Goal: Browse casually: Explore the website without a specific task or goal

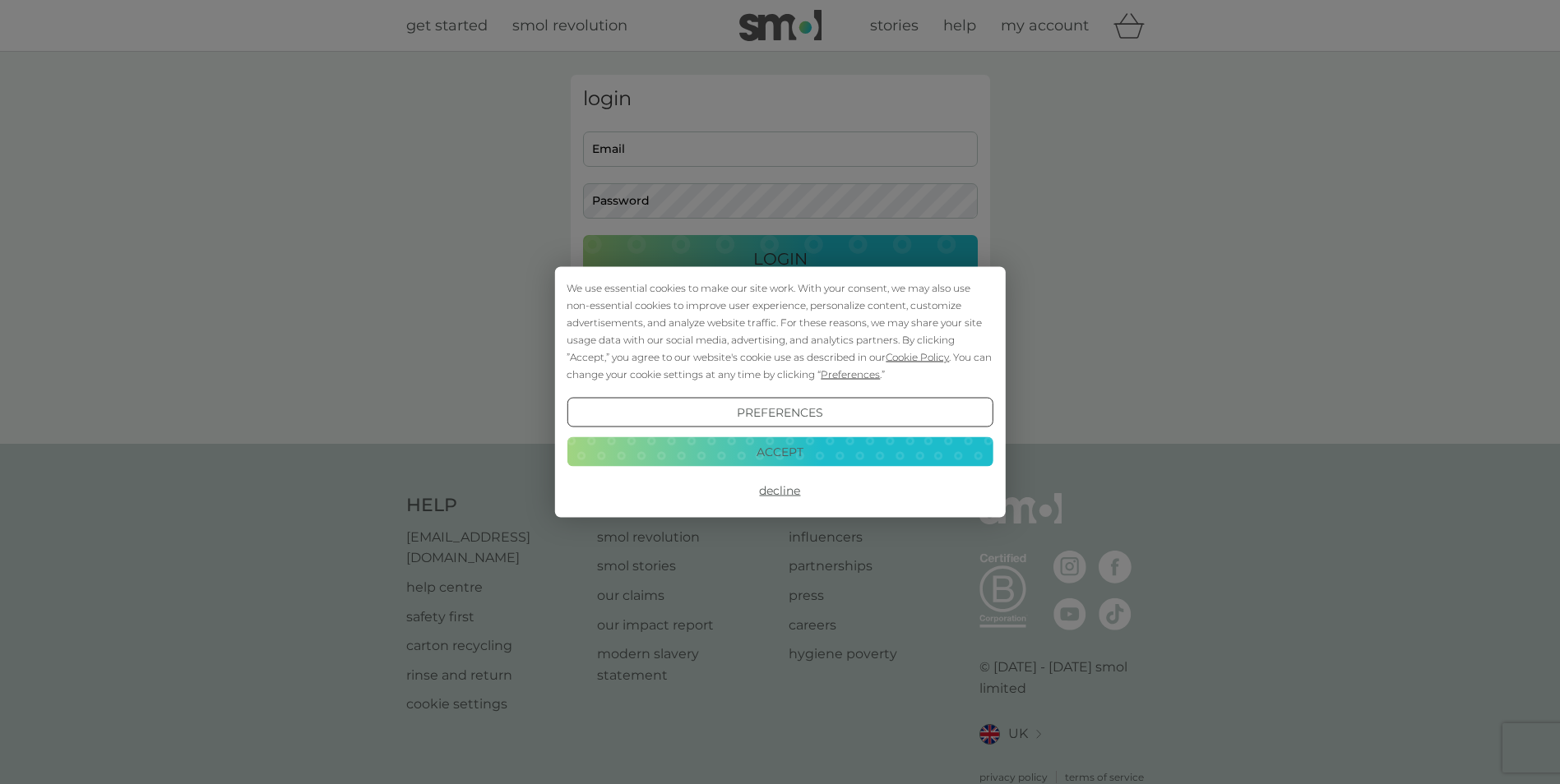
click at [826, 458] on button "Accept" at bounding box center [779, 451] width 426 height 29
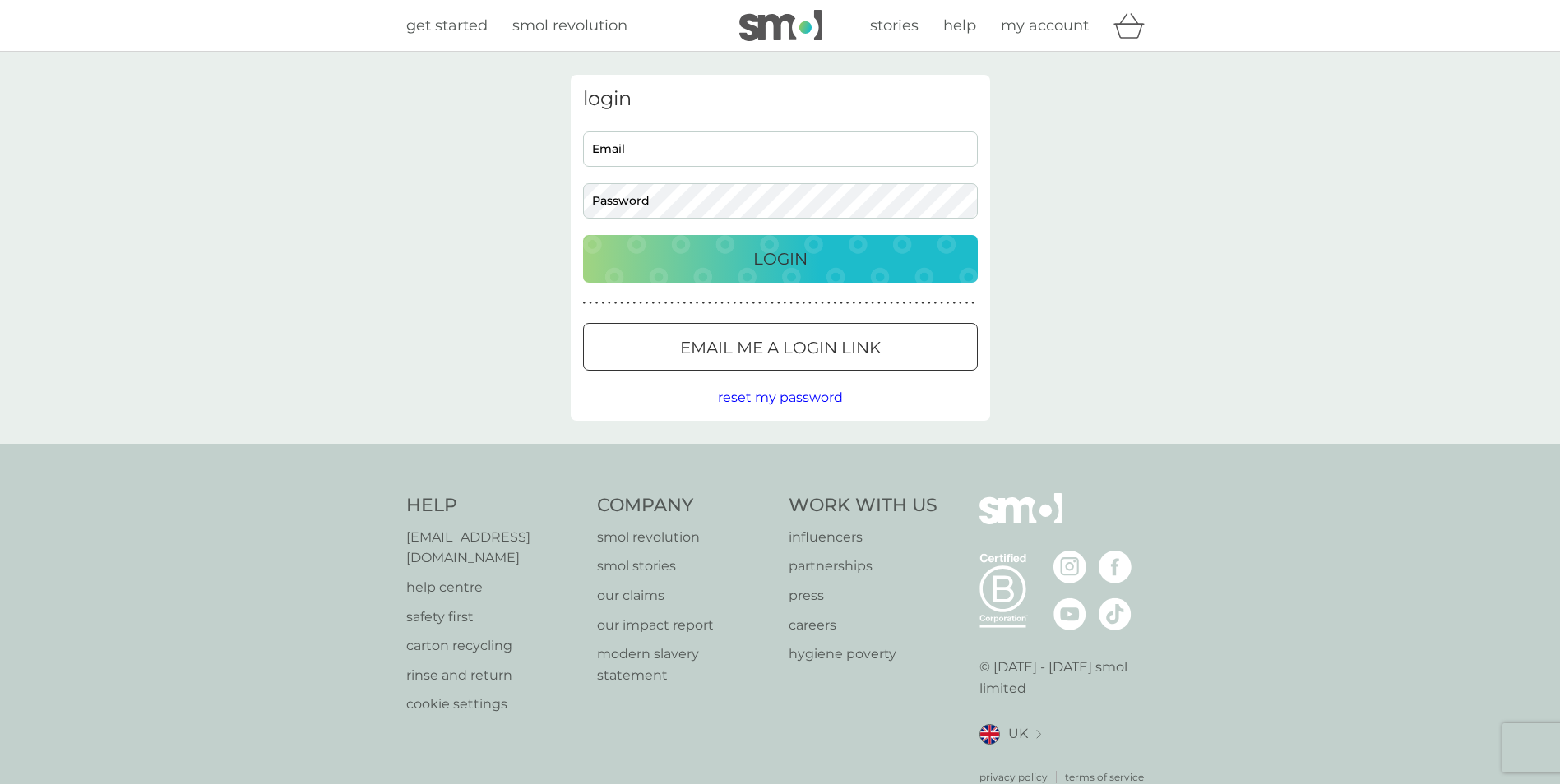
click at [780, 146] on input "Email" at bounding box center [780, 149] width 395 height 35
type input "[PERSON_NAME][EMAIL_ADDRESS][DOMAIN_NAME]"
click at [755, 270] on p "Login" at bounding box center [780, 258] width 54 height 27
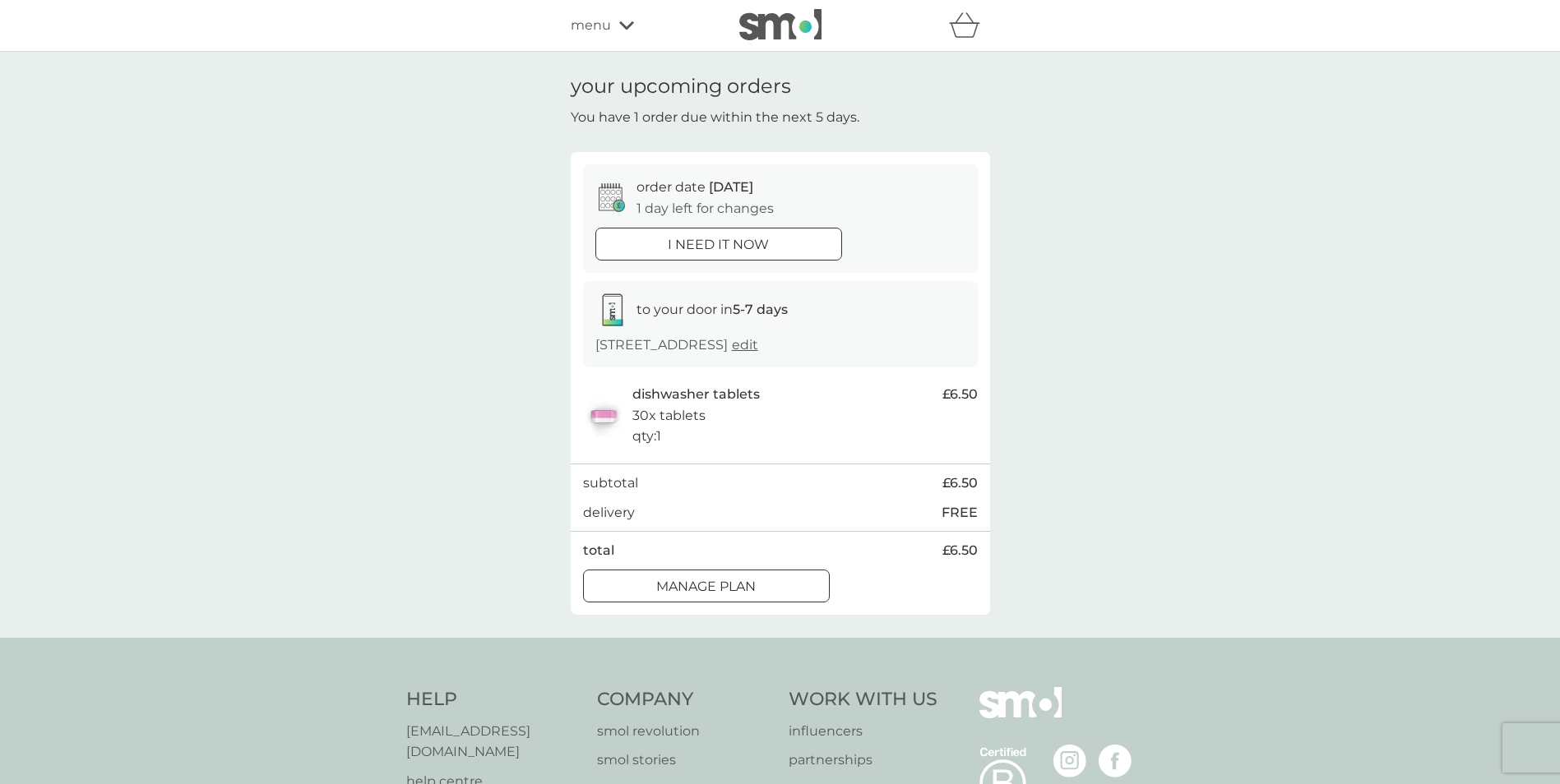
click at [669, 582] on p "Manage plan" at bounding box center [705, 587] width 99 height 22
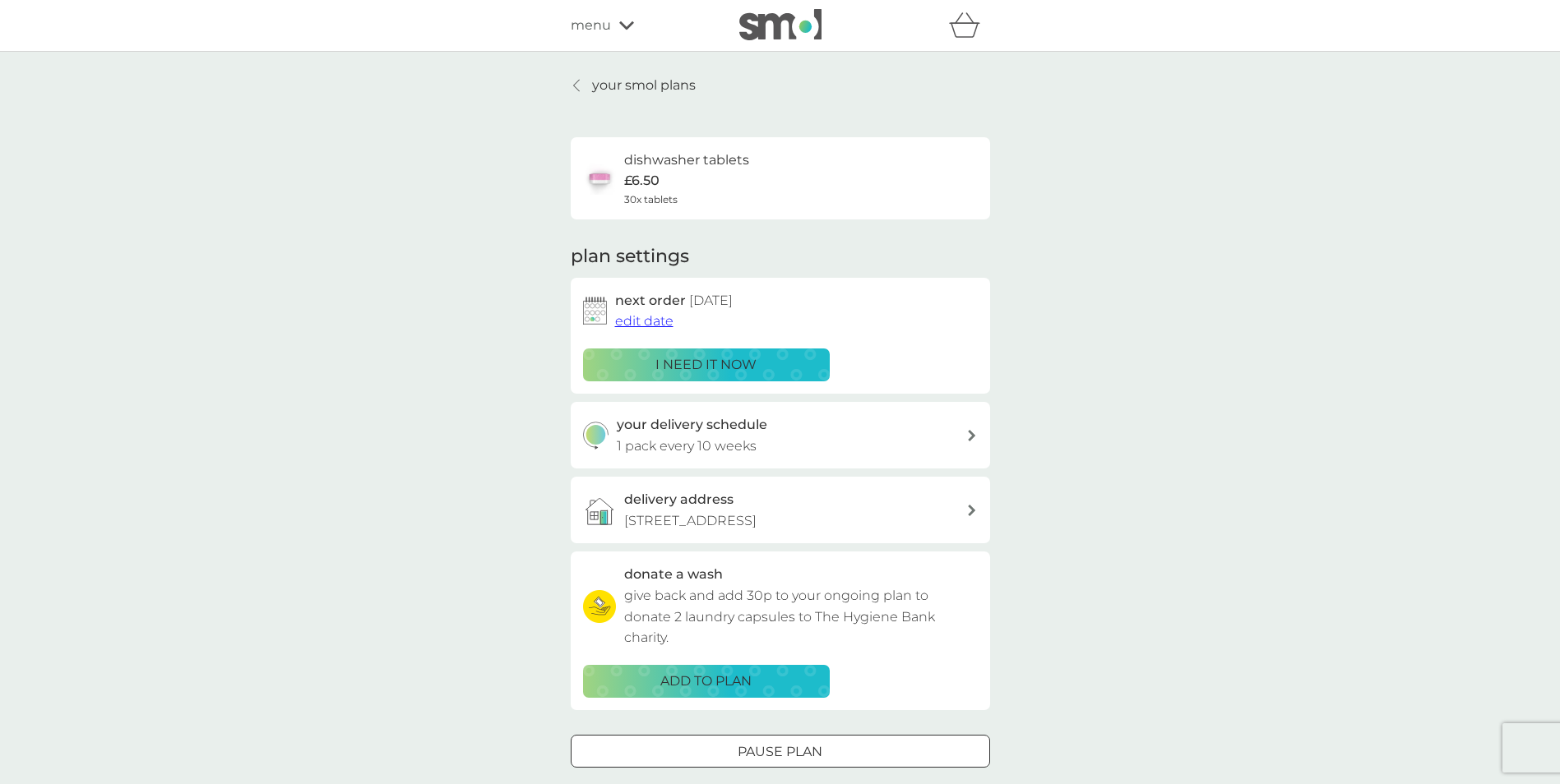
click at [968, 439] on icon at bounding box center [972, 435] width 8 height 12
select select "70"
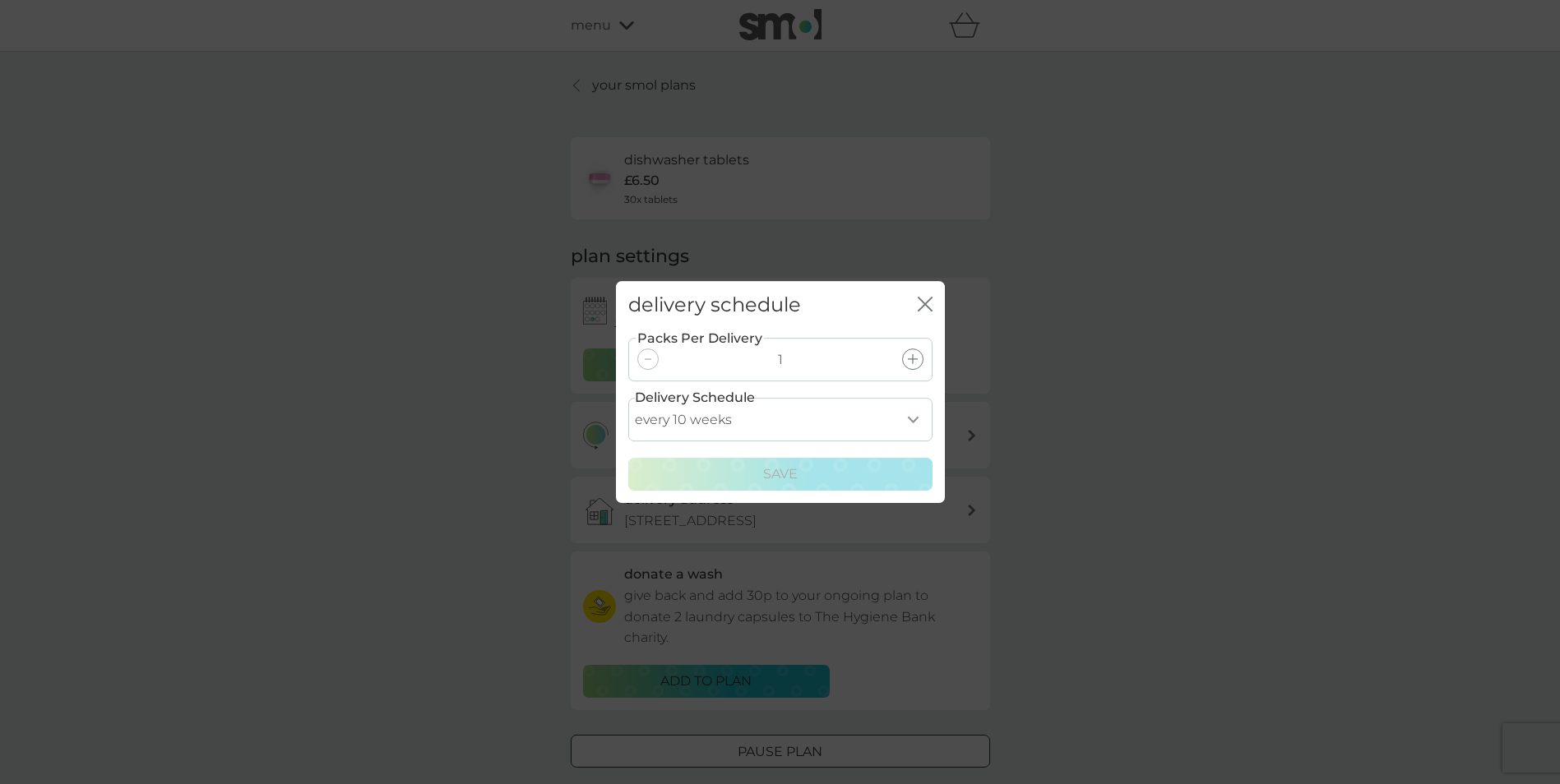
click at [914, 420] on select "every 1 week every 2 weeks every 3 weeks every 4 weeks every 5 weeks every 6 we…" at bounding box center [780, 420] width 304 height 43
click at [1241, 295] on div "delivery schedule close Packs Per Delivery 1 Delivery Schedule every 1 week eve…" at bounding box center [780, 392] width 1560 height 784
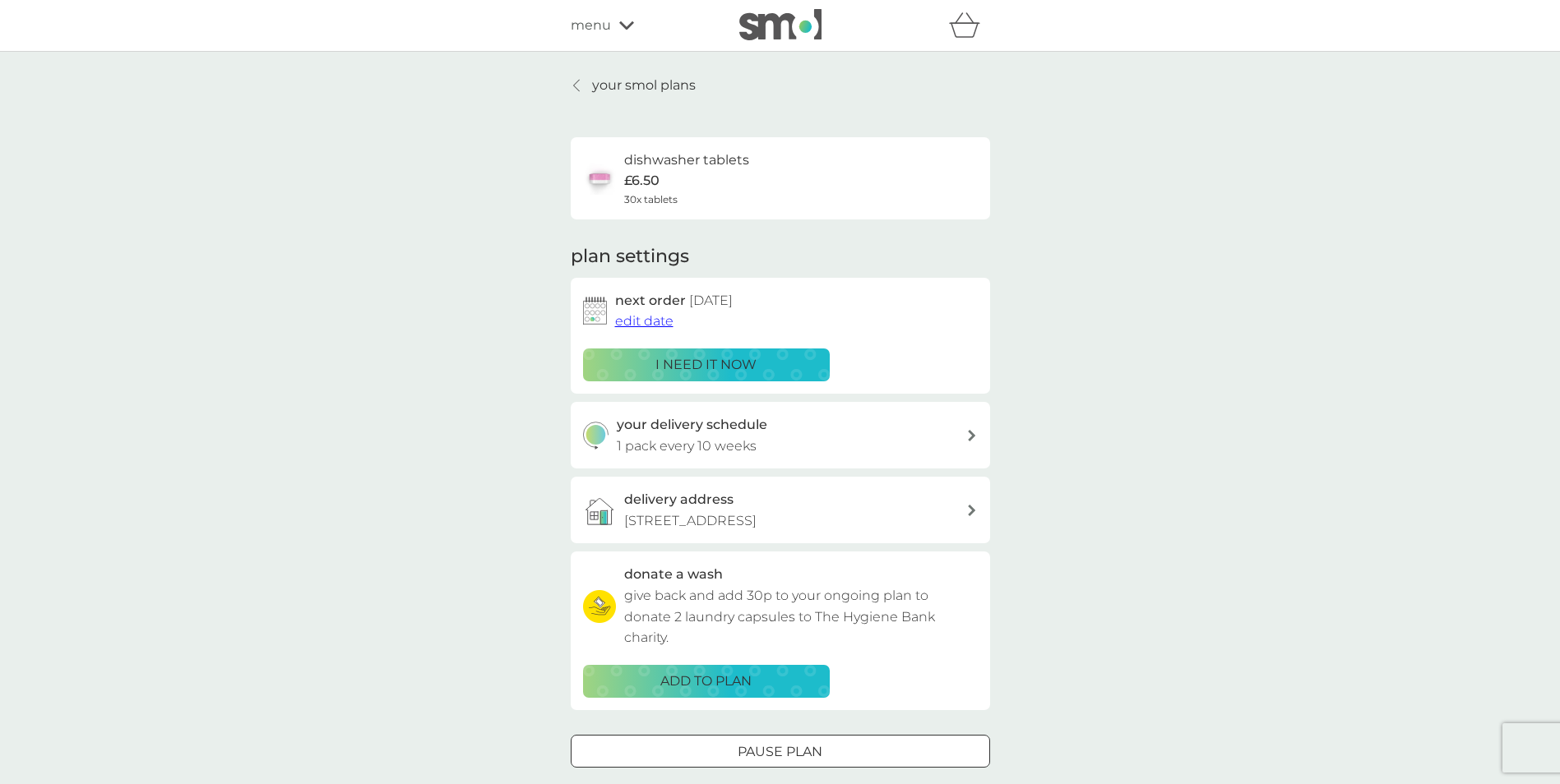
click at [607, 86] on p "your smol plans" at bounding box center [643, 85] width 103 height 22
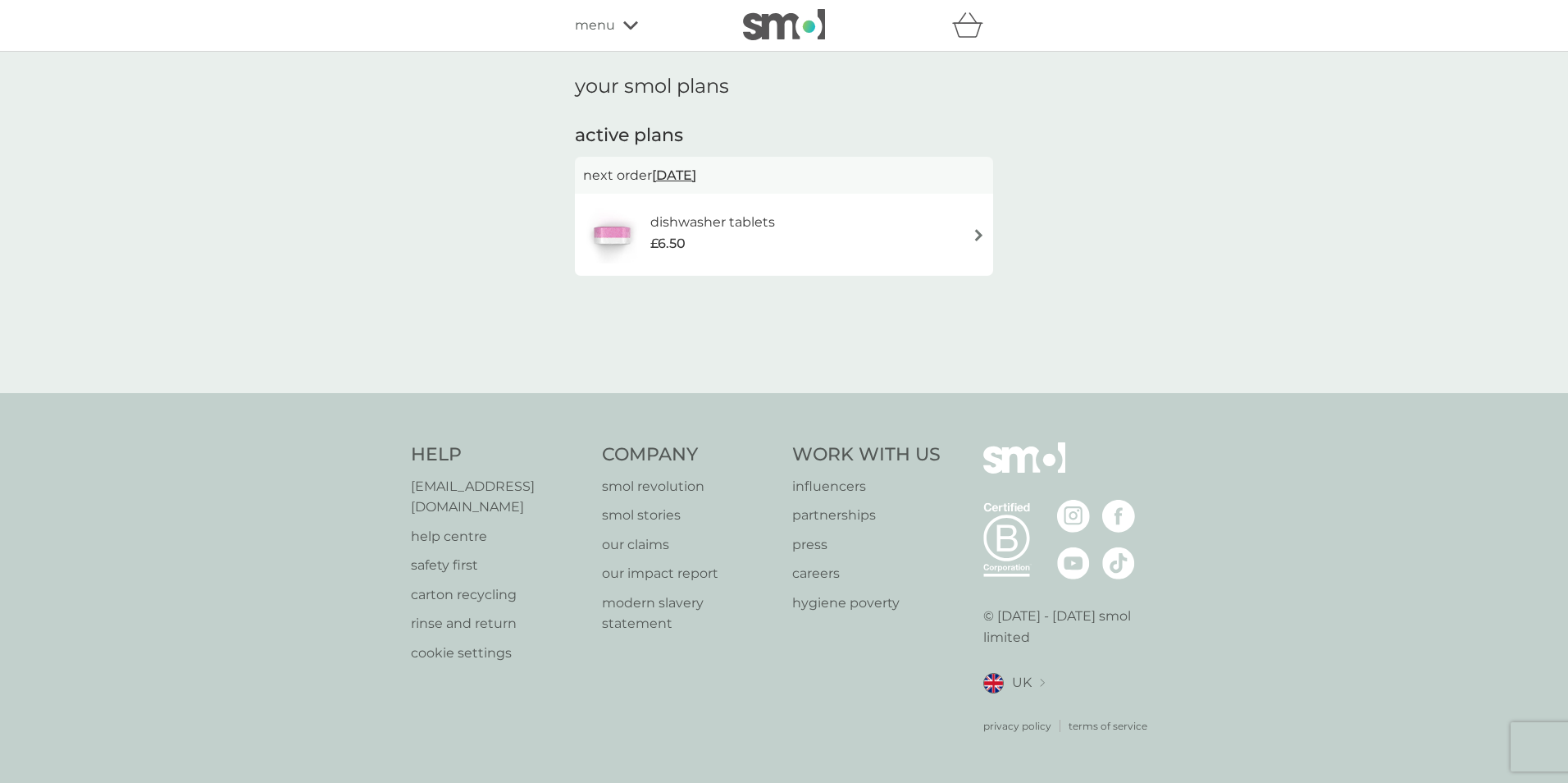
click at [615, 28] on div "menu" at bounding box center [644, 26] width 139 height 22
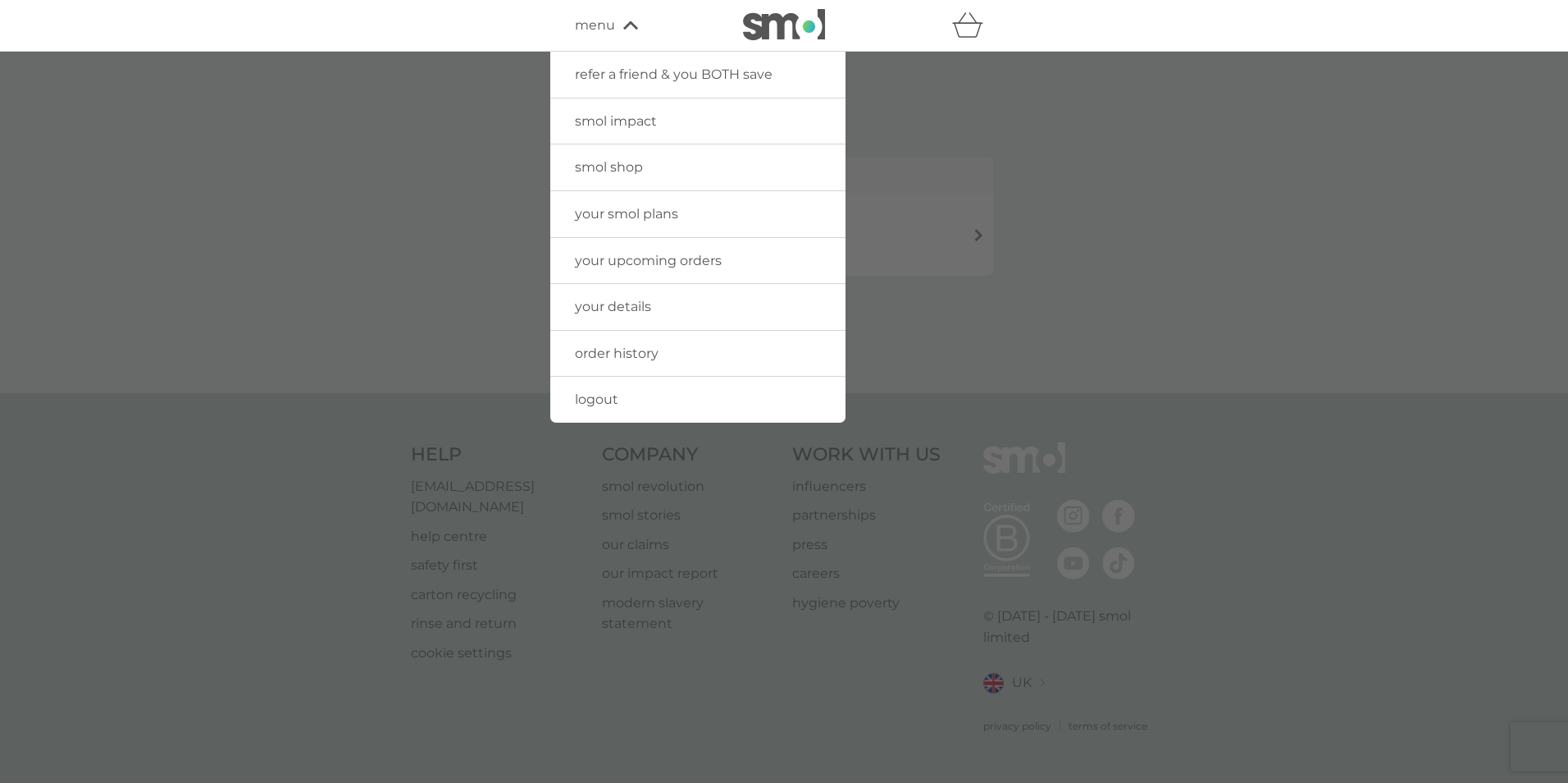
click at [625, 165] on span "smol shop" at bounding box center [608, 167] width 68 height 16
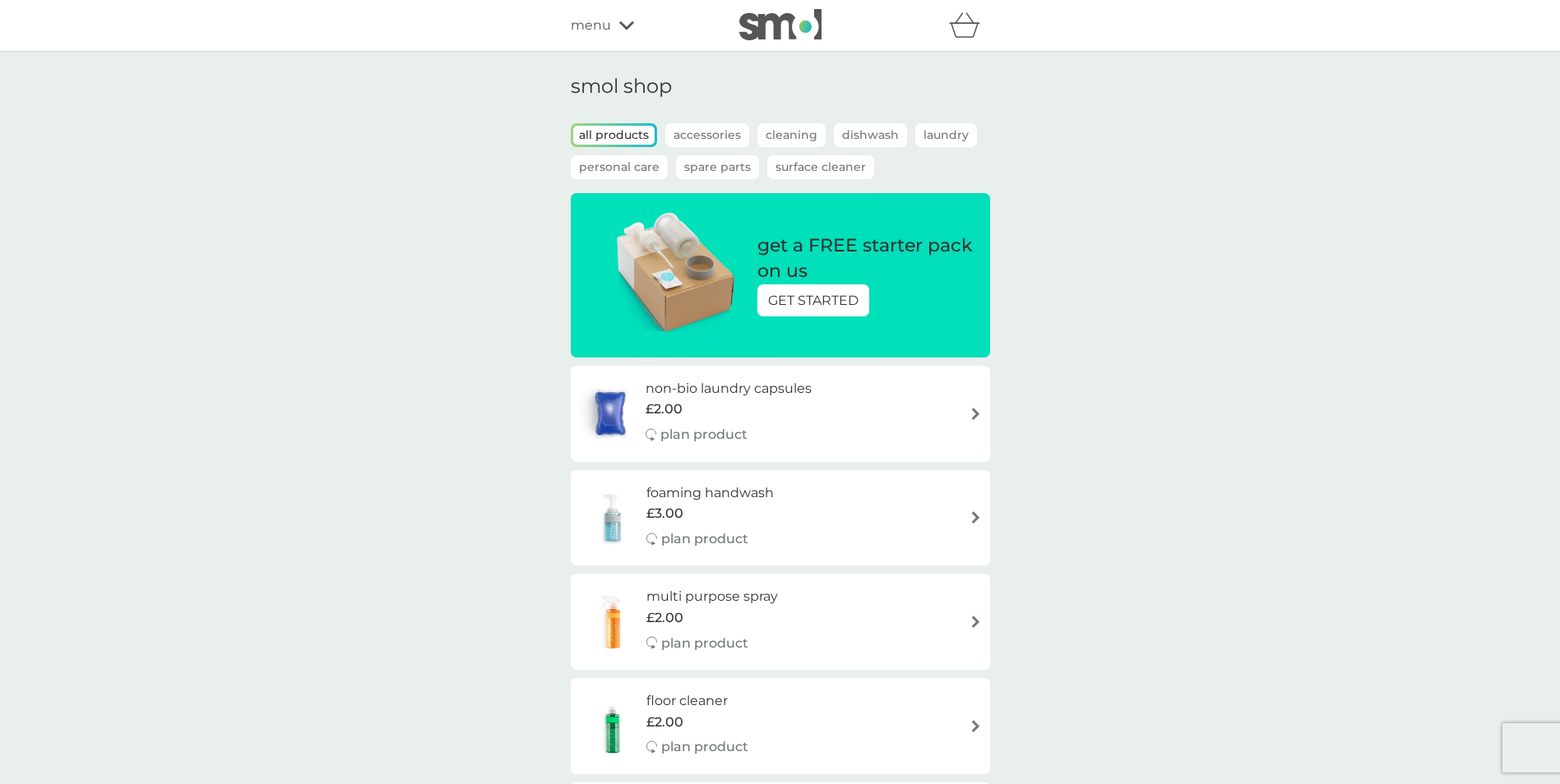
click at [833, 303] on p "GET STARTED" at bounding box center [813, 301] width 90 height 22
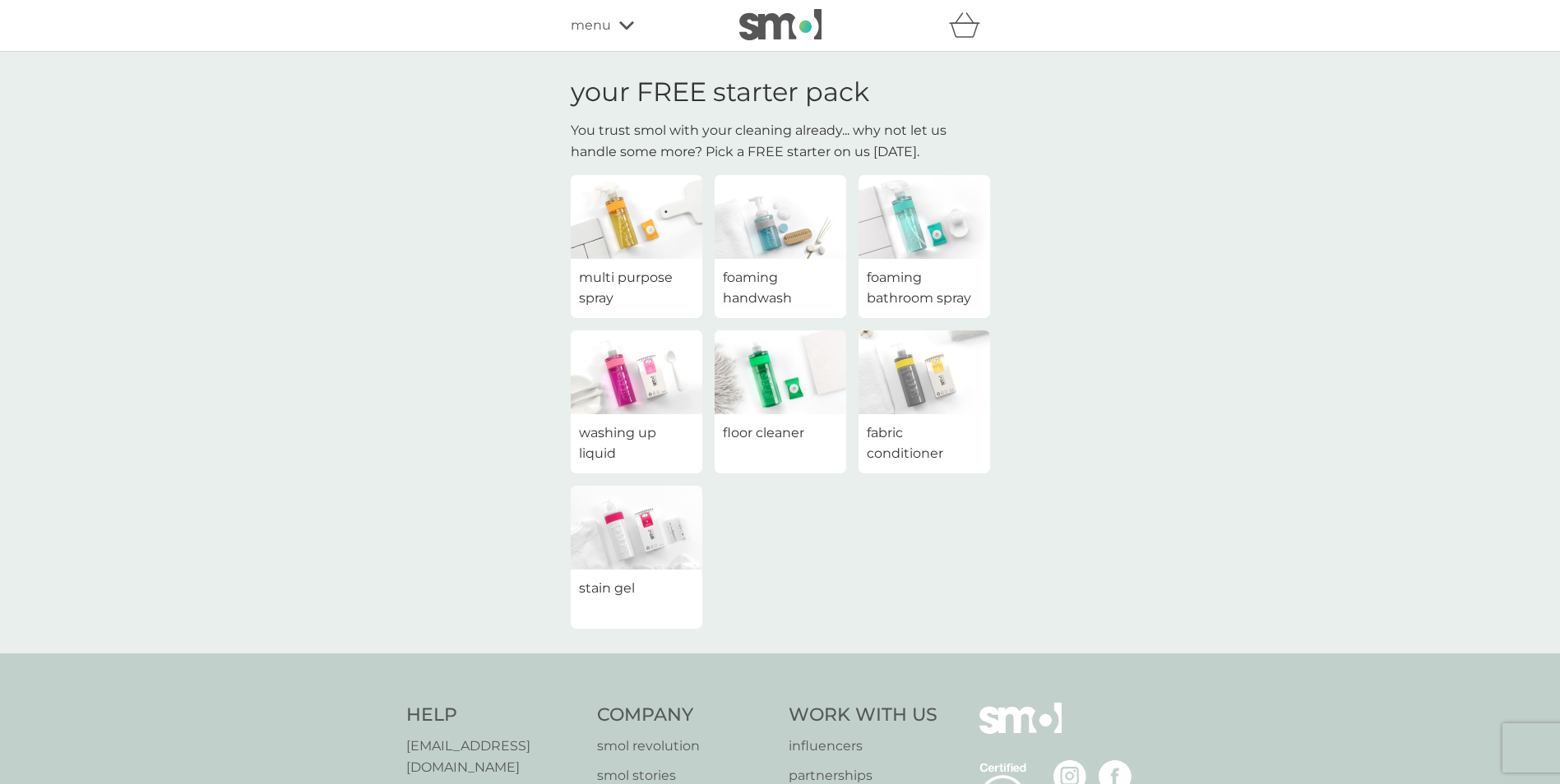
click at [635, 278] on span "multi purpose spray" at bounding box center [636, 288] width 115 height 42
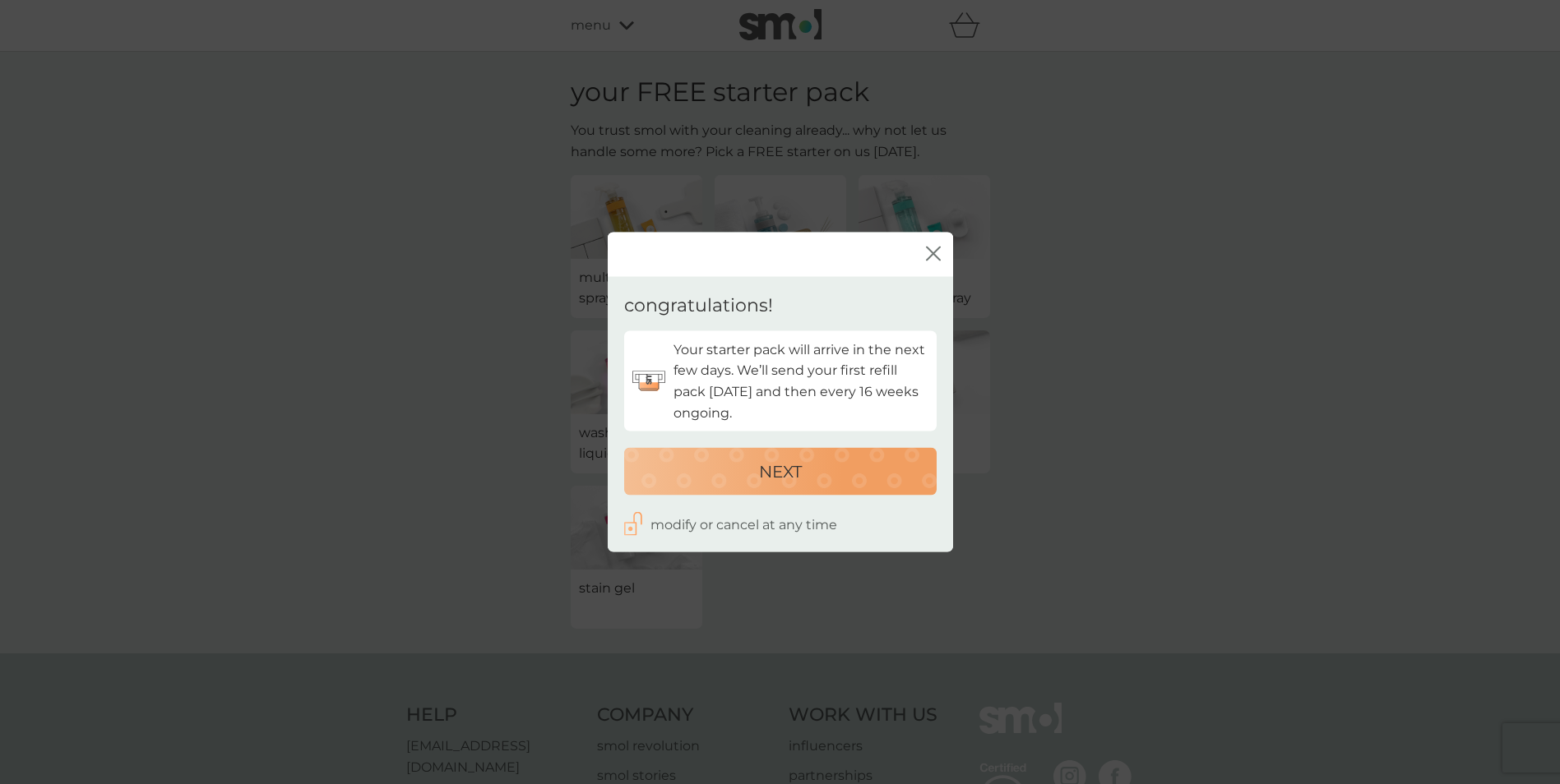
click at [938, 251] on icon "close" at bounding box center [933, 252] width 15 height 15
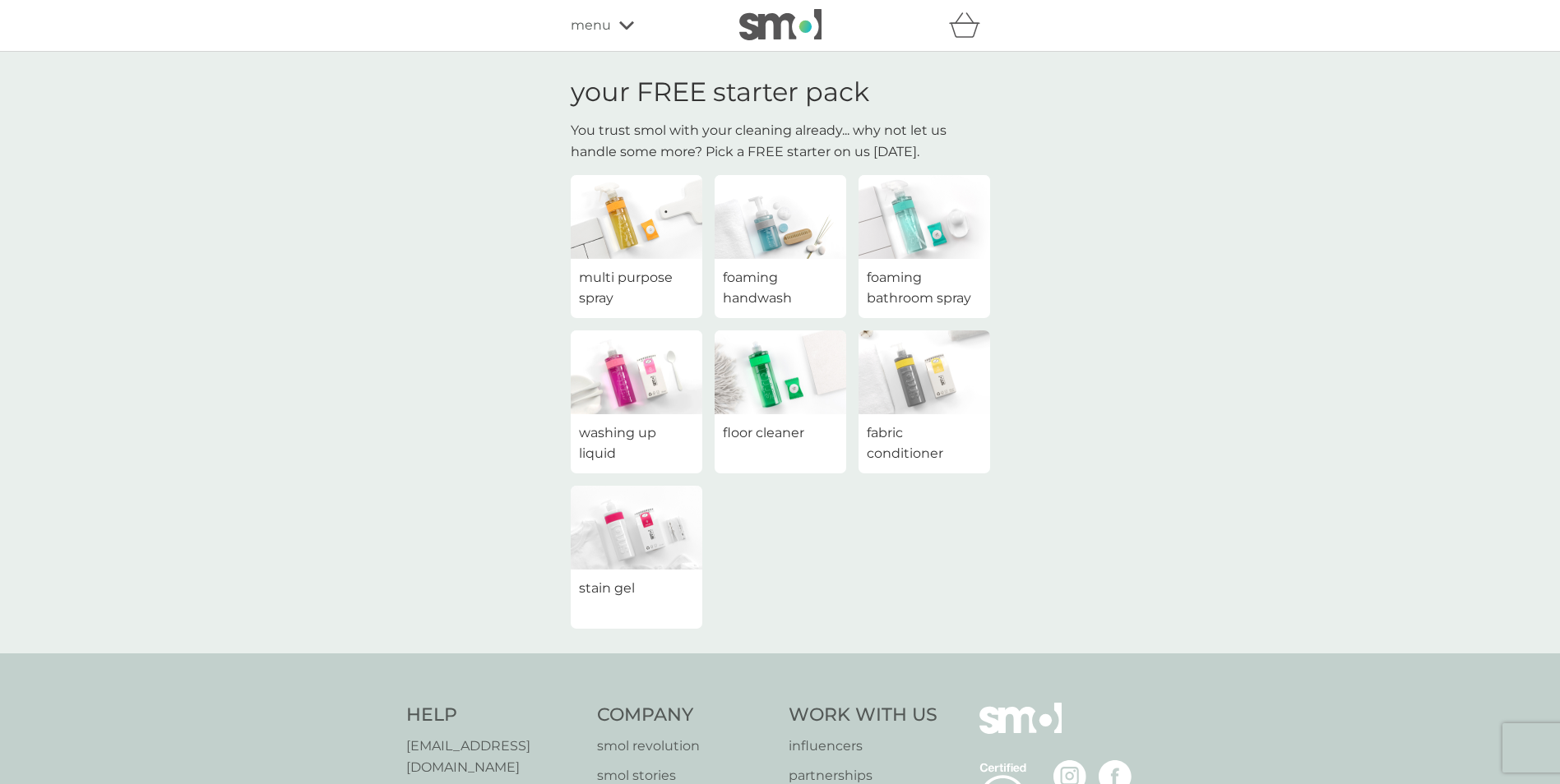
click at [626, 30] on div "menu" at bounding box center [641, 26] width 140 height 22
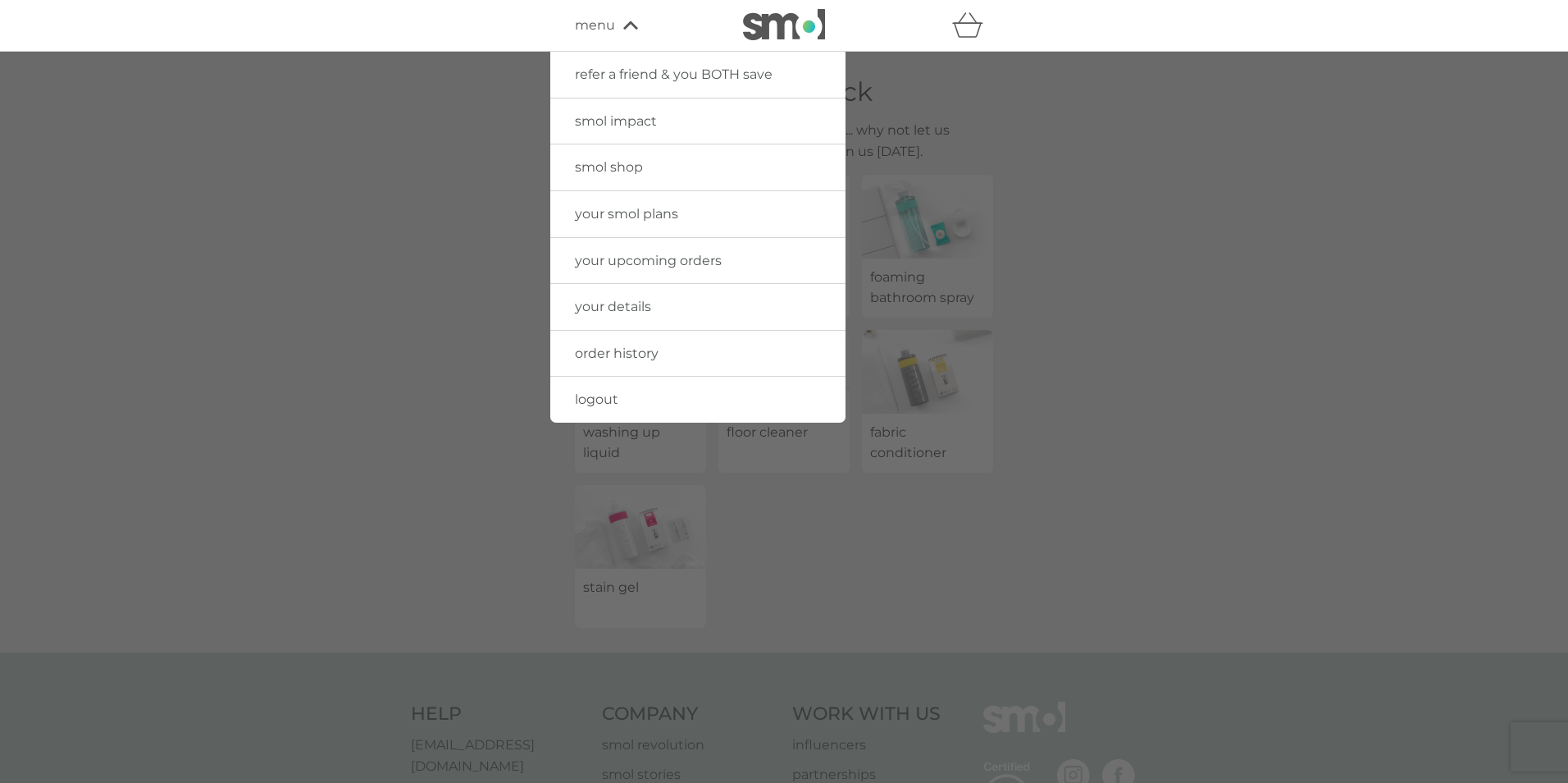
click at [671, 259] on span "your upcoming orders" at bounding box center [648, 261] width 147 height 16
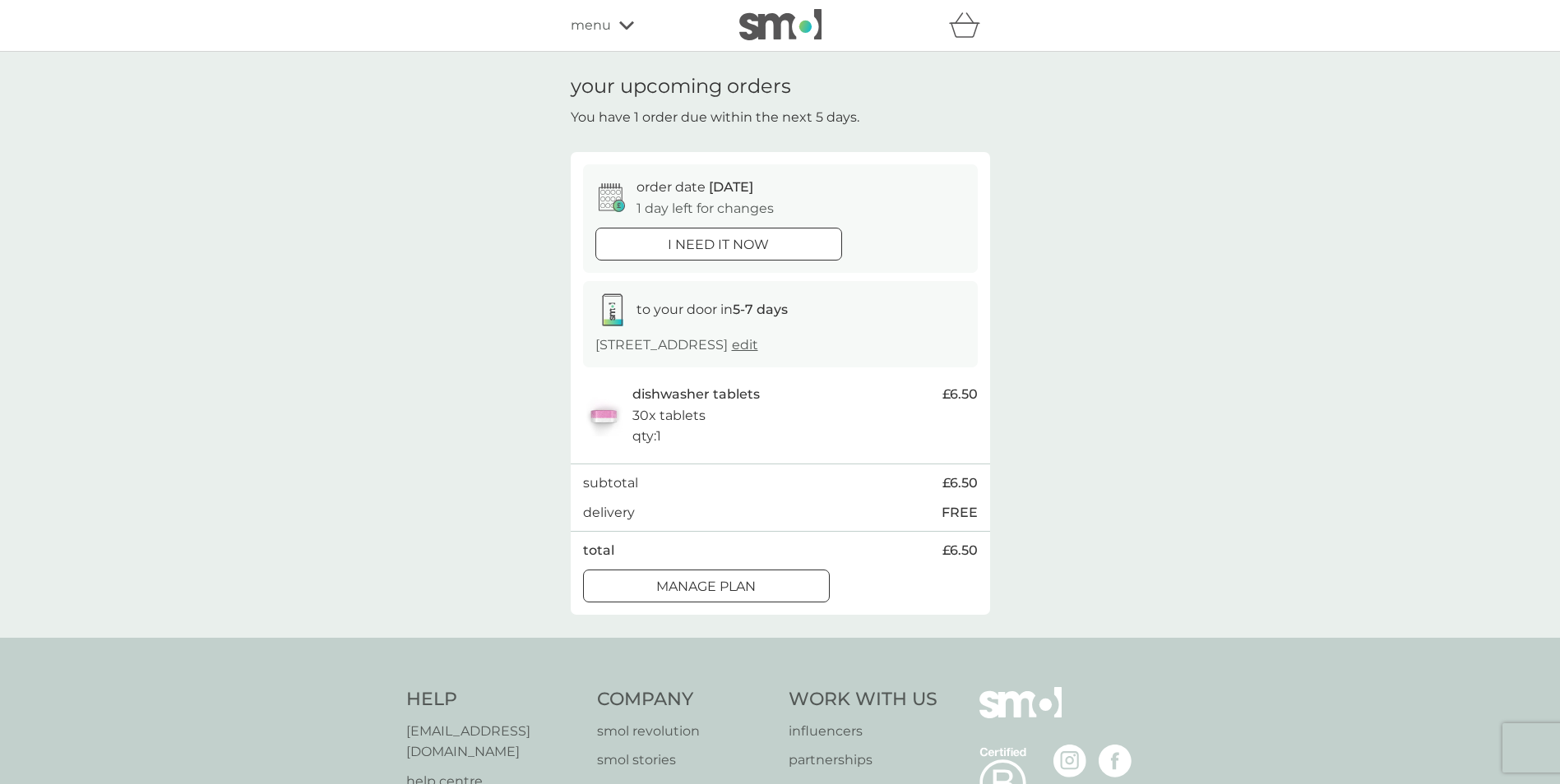
click at [605, 18] on span "menu" at bounding box center [591, 26] width 40 height 22
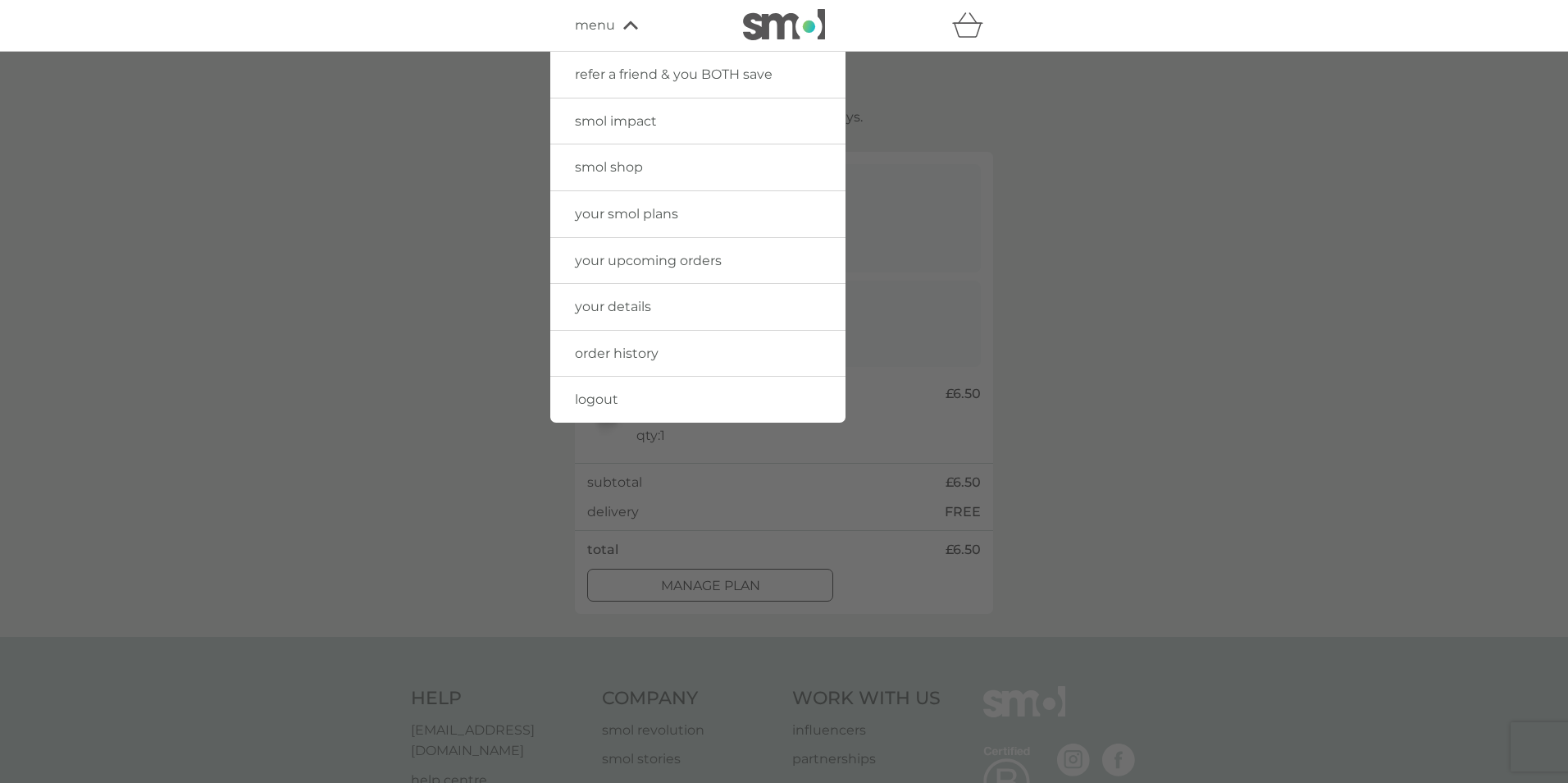
click at [631, 164] on span "smol shop" at bounding box center [608, 167] width 68 height 16
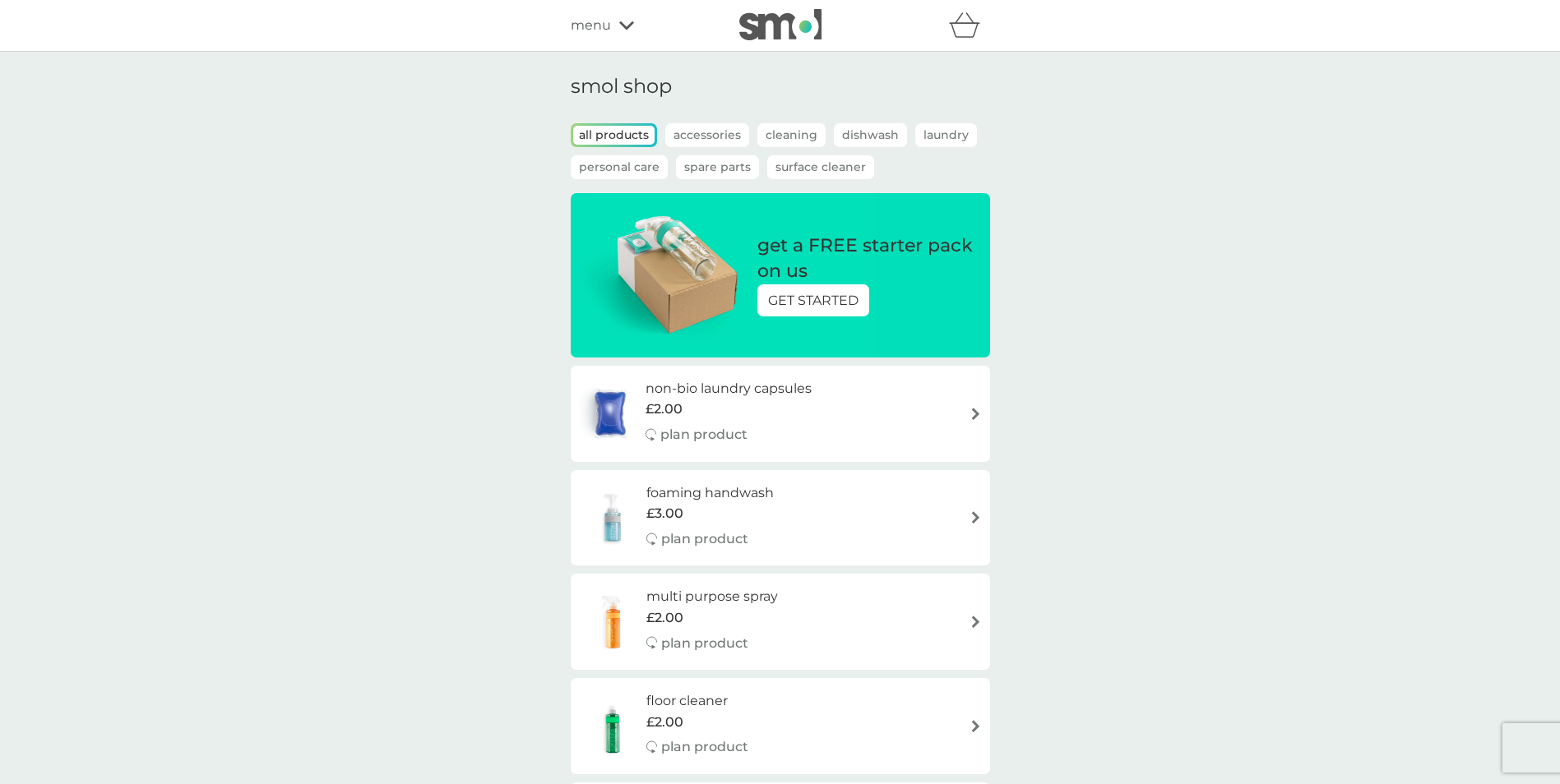
click at [948, 134] on p "Laundry" at bounding box center [946, 135] width 62 height 24
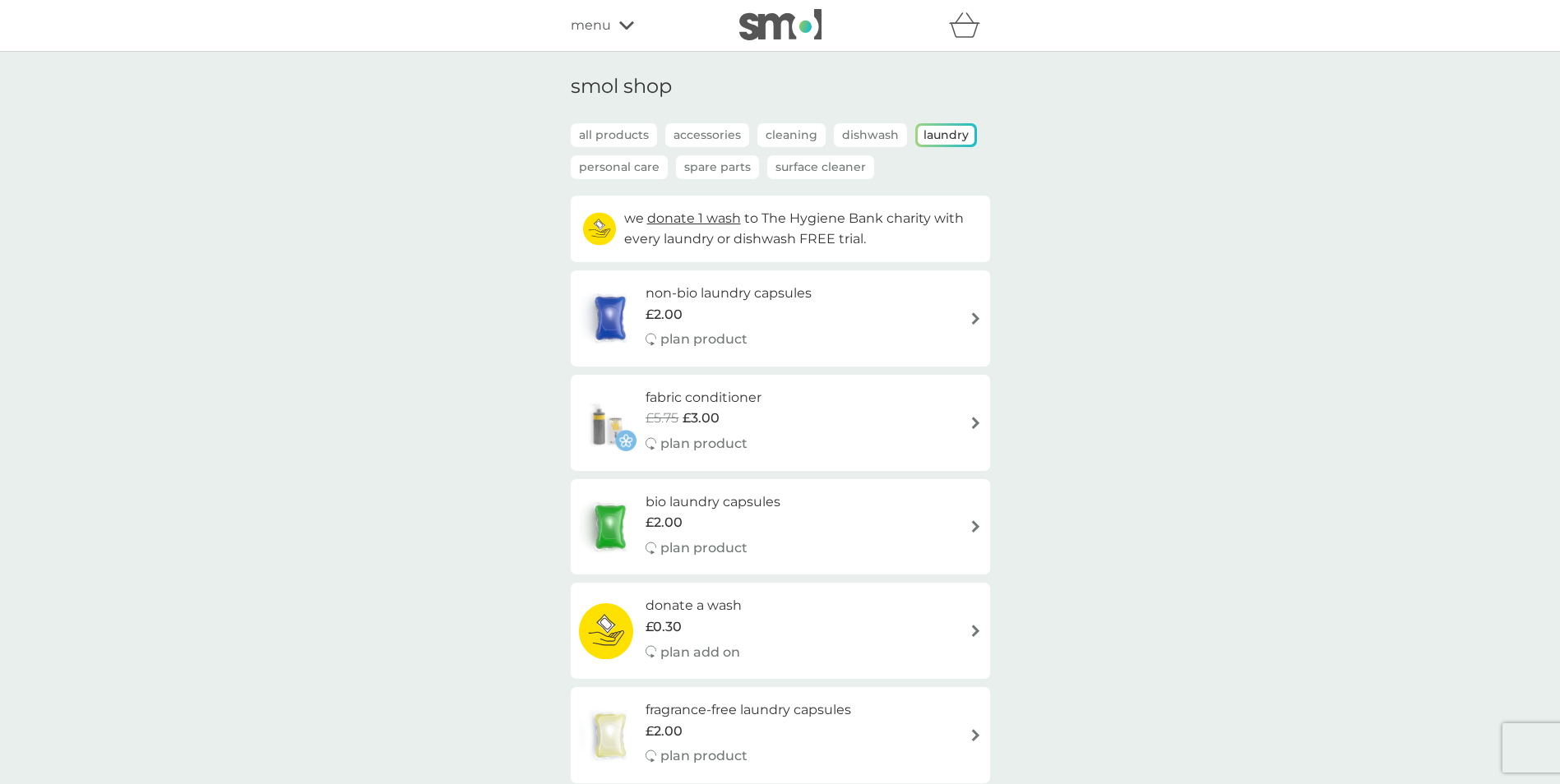
click at [597, 18] on span "menu" at bounding box center [591, 26] width 40 height 22
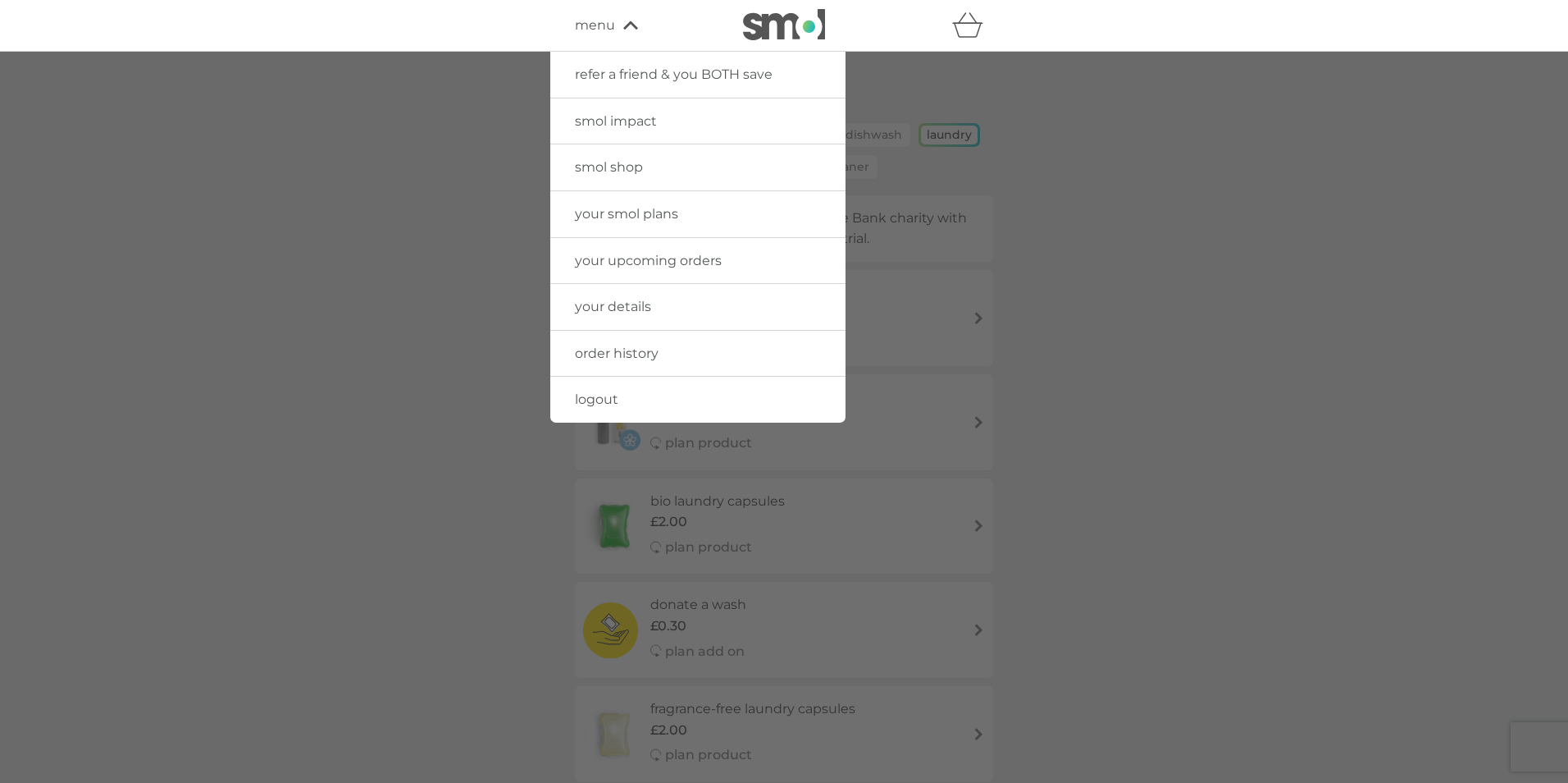
click at [647, 120] on span "smol impact" at bounding box center [616, 121] width 82 height 16
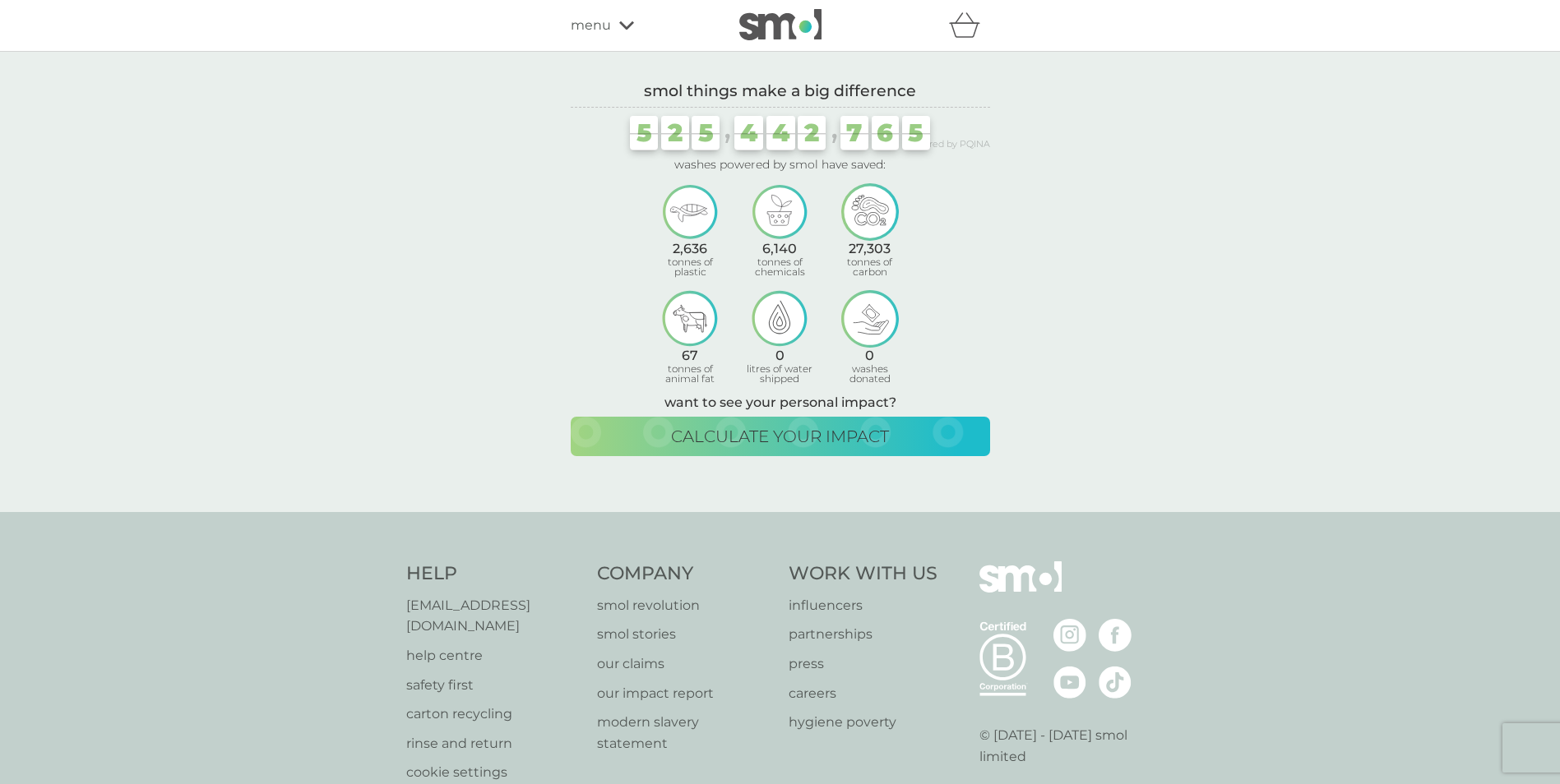
click at [662, 637] on p "smol stories" at bounding box center [684, 635] width 175 height 22
